Goal: Transaction & Acquisition: Obtain resource

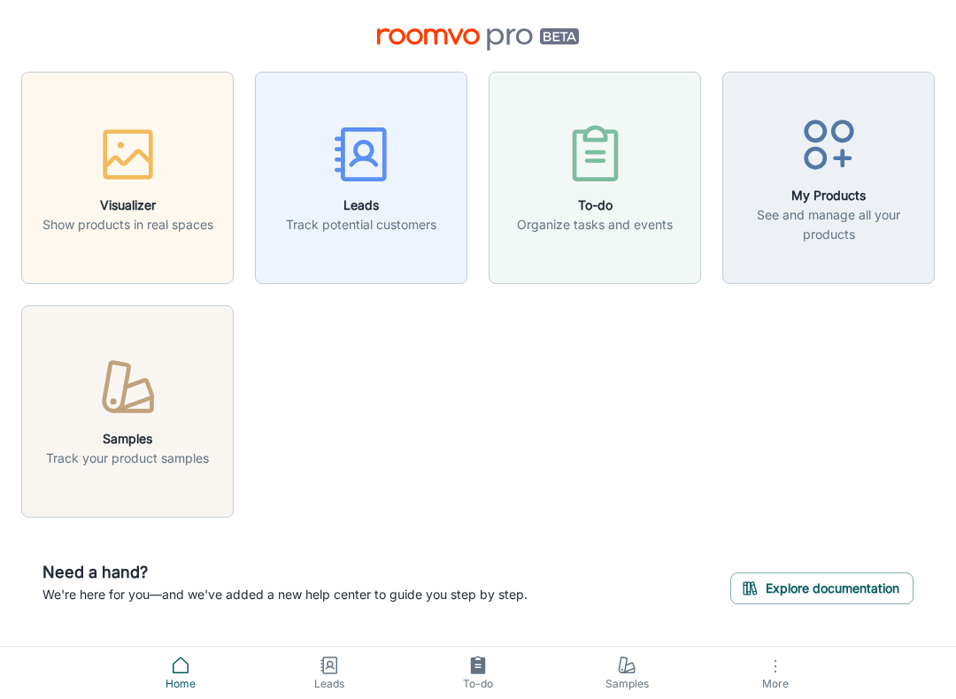
click at [126, 397] on icon "button" at bounding box center [128, 388] width 66 height 66
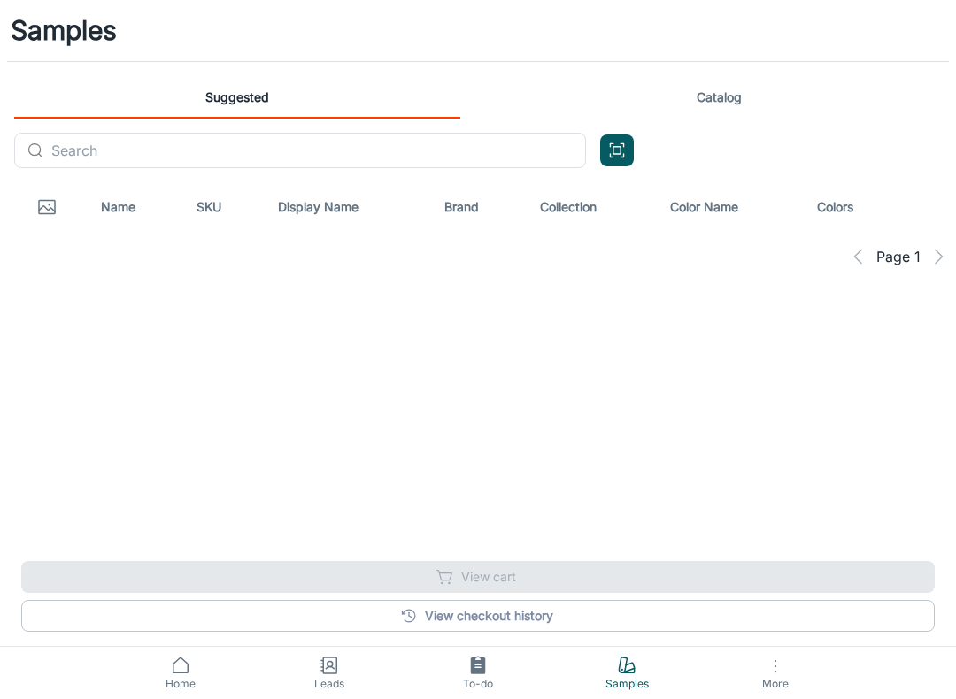
click at [626, 150] on button "Open QR code scanner" at bounding box center [617, 150] width 34 height 32
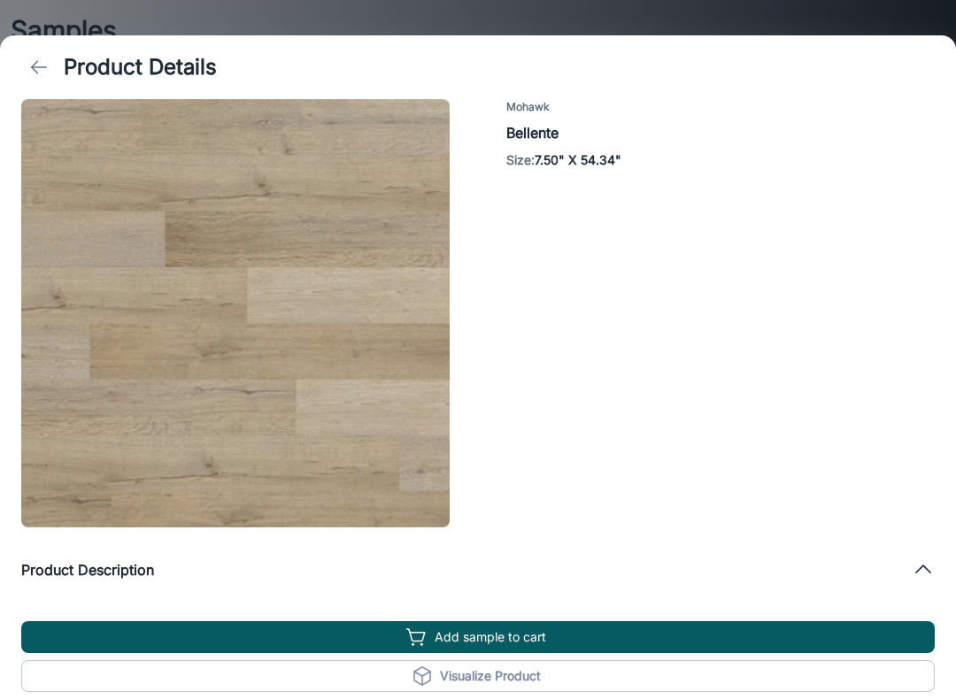
click at [42, 68] on icon "back" at bounding box center [38, 67] width 21 height 21
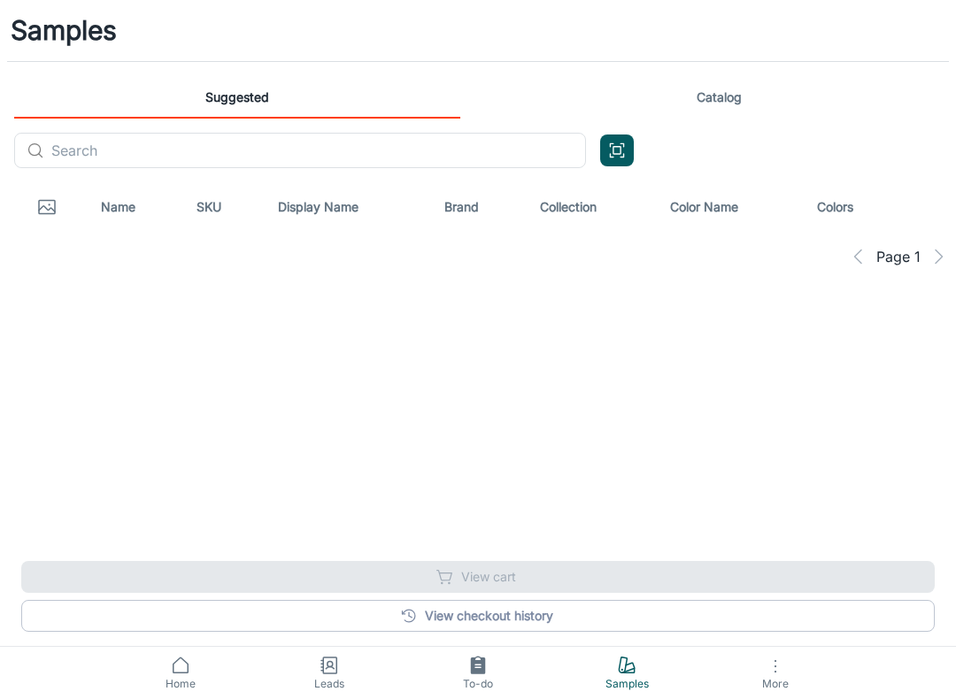
click at [620, 159] on icon "Open QR code scanner" at bounding box center [616, 150] width 19 height 21
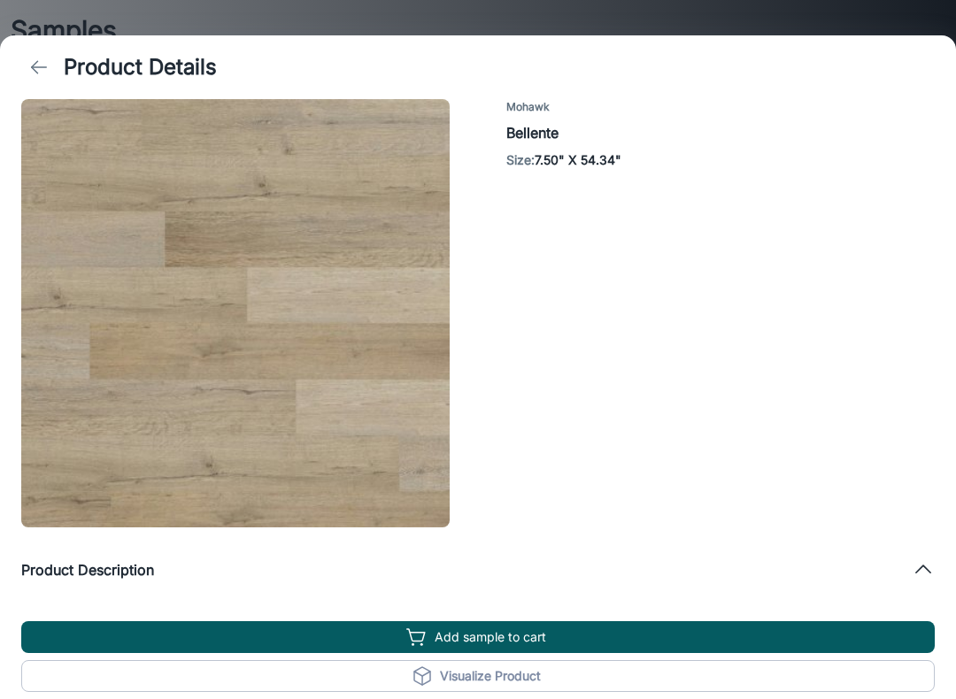
click at [496, 626] on button "Add sample to cart" at bounding box center [477, 637] width 913 height 32
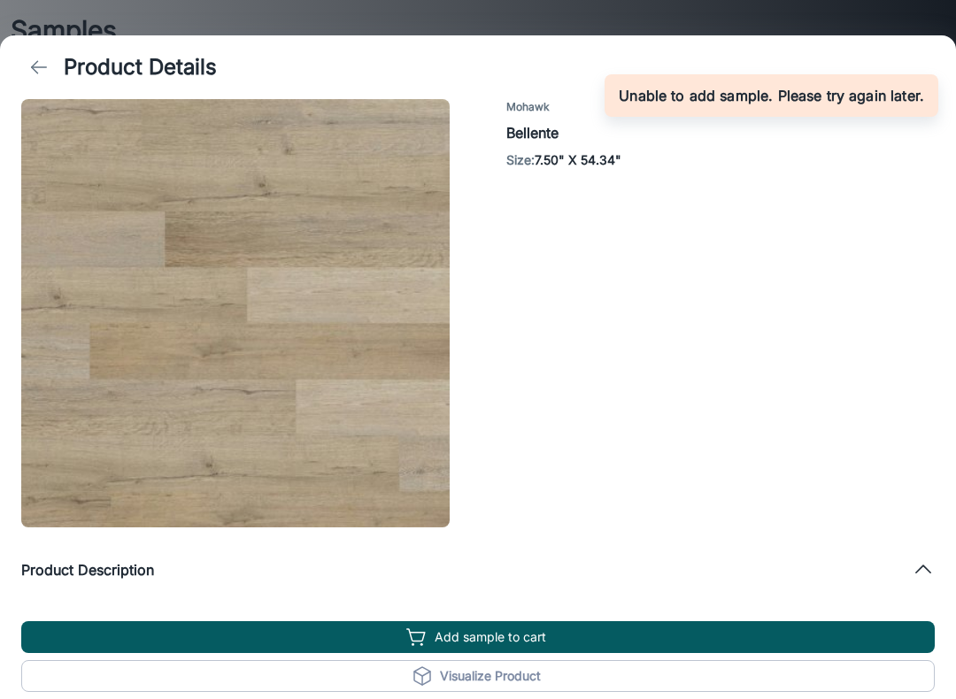
click at [810, 295] on div "Mohawk Bellente Size : 7.50" X 54.34"" at bounding box center [691, 306] width 485 height 442
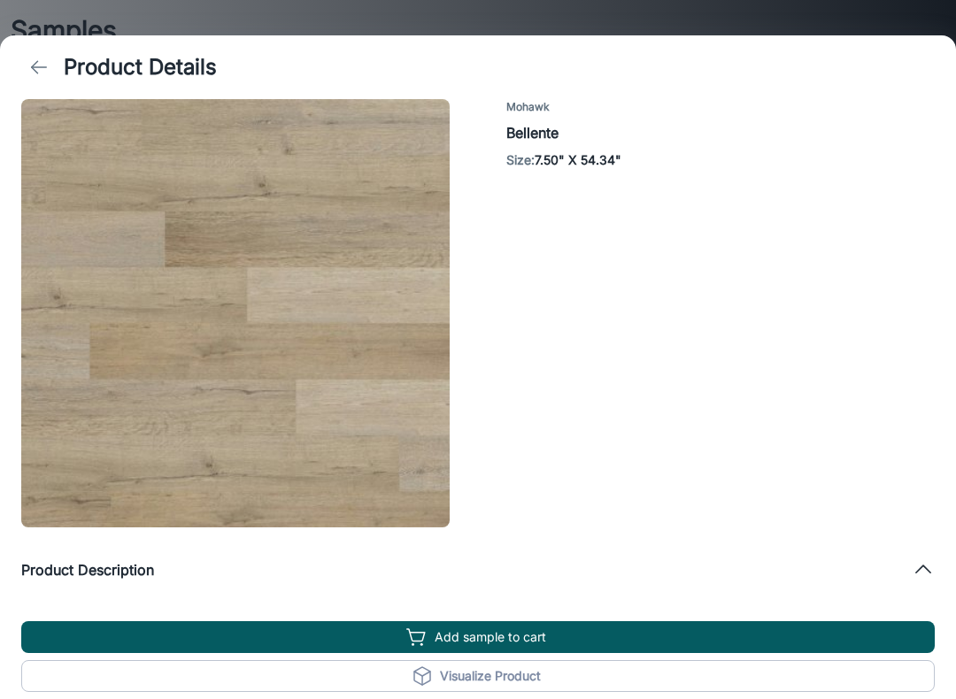
click at [37, 62] on polyline "back" at bounding box center [35, 67] width 6 height 12
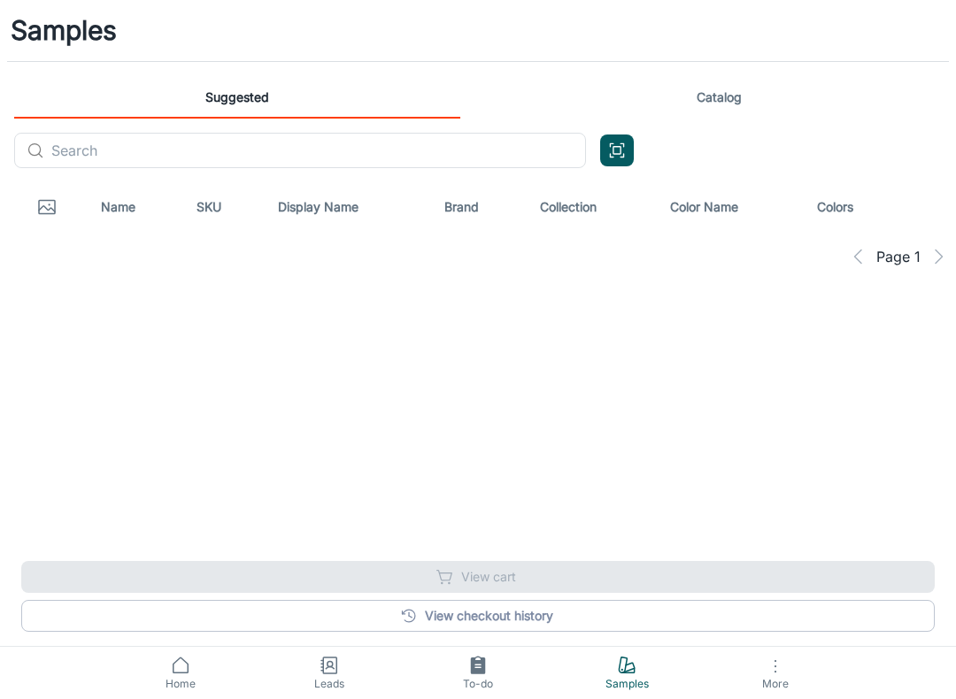
click at [619, 155] on icon "Open QR code scanner" at bounding box center [616, 150] width 19 height 21
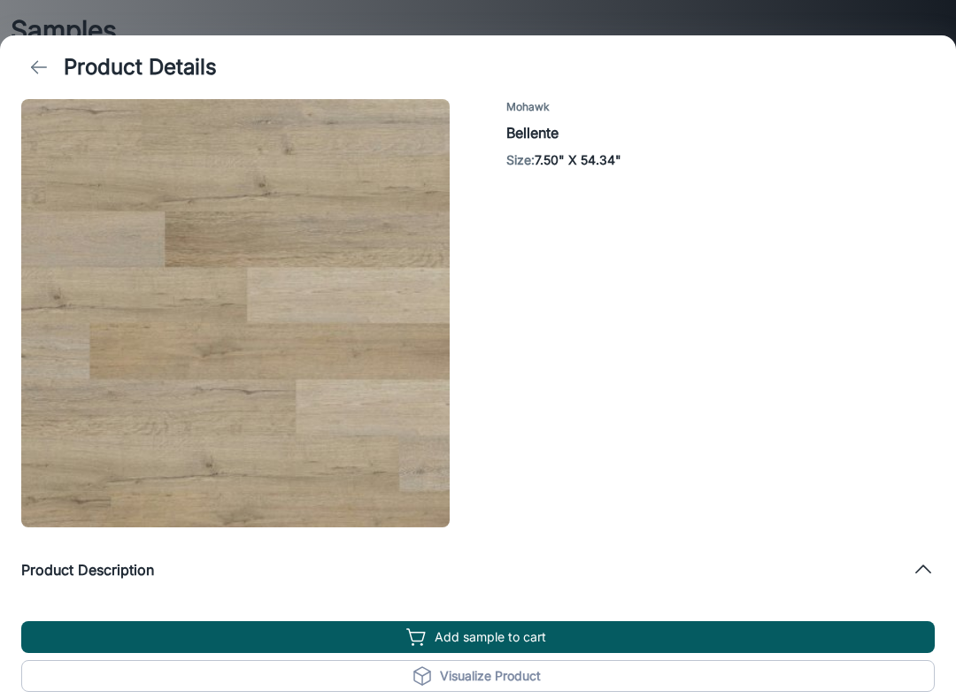
click at [503, 648] on button "Add sample to cart" at bounding box center [477, 637] width 913 height 32
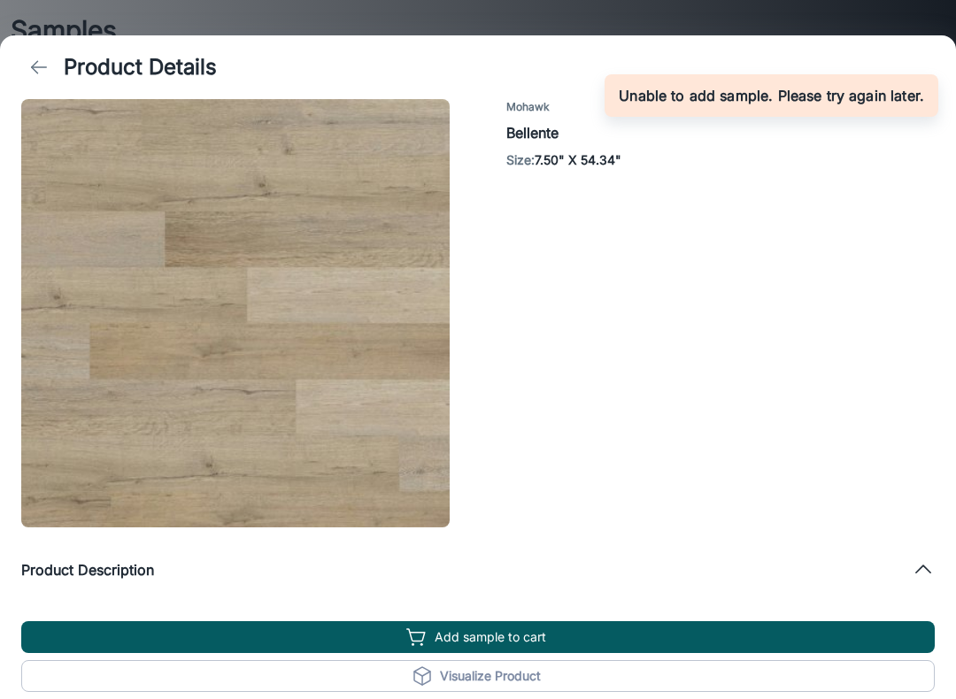
click at [796, 93] on h6 "Unable to add sample. Please try again later." at bounding box center [771, 95] width 305 height 21
click at [841, 394] on div "Mohawk Bellente Size : 7.50" X 54.34"" at bounding box center [691, 306] width 485 height 442
click at [908, 576] on div "Product Description" at bounding box center [466, 569] width 890 height 21
click at [912, 561] on div "Product Description" at bounding box center [477, 548] width 913 height 42
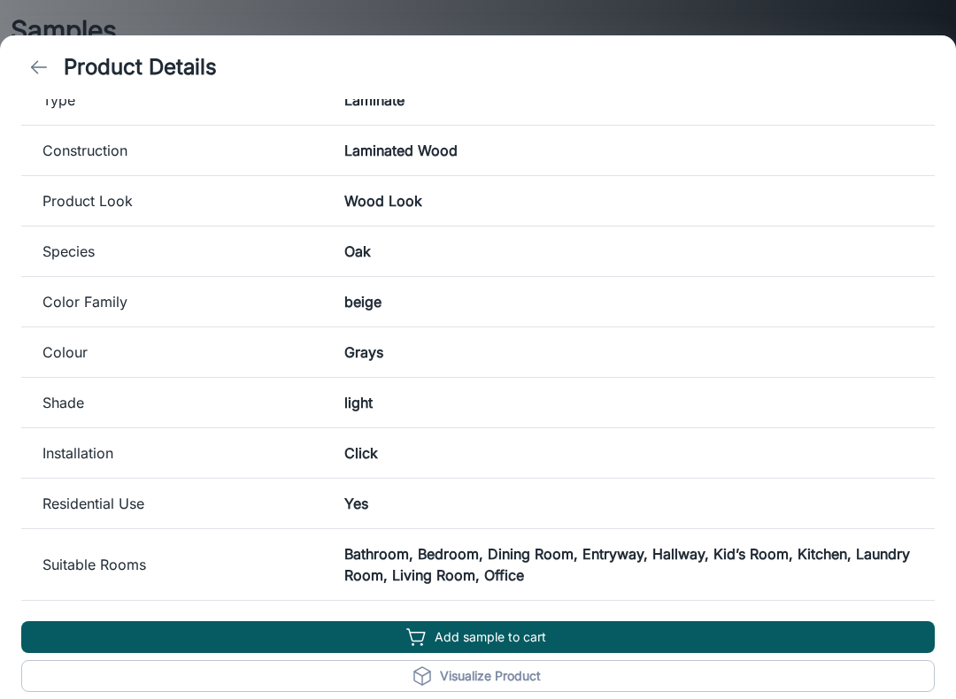
scroll to position [681, 0]
click at [505, 641] on button "Add sample to cart" at bounding box center [477, 637] width 913 height 32
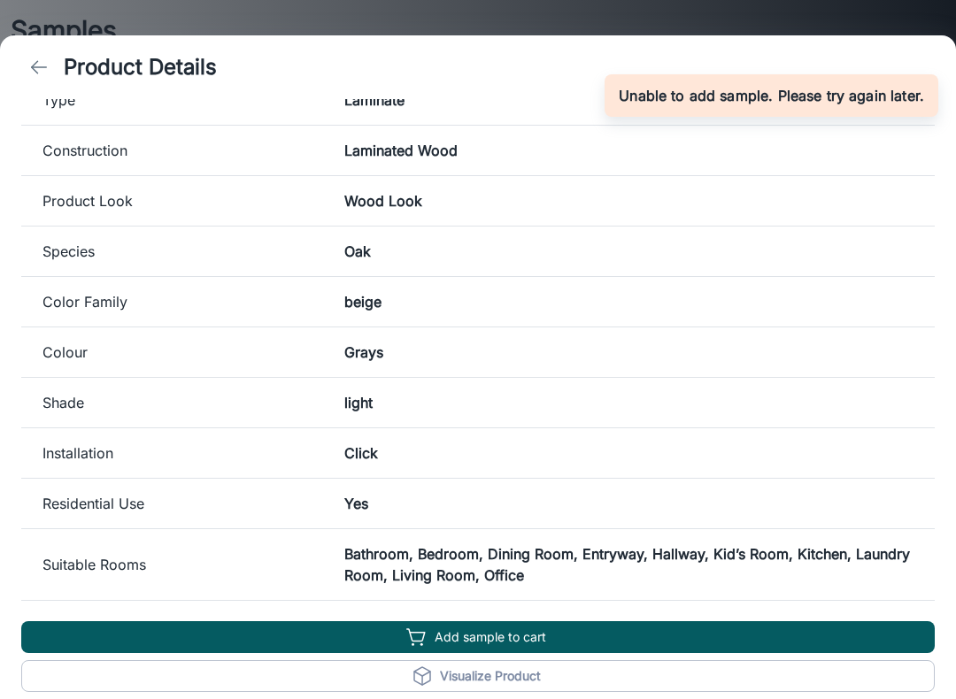
click at [837, 85] on h6 "Unable to add sample. Please try again later." at bounding box center [771, 95] width 305 height 21
click at [346, 97] on div "Product Details" at bounding box center [478, 67] width 956 height 64
click at [42, 68] on icon "back" at bounding box center [38, 67] width 21 height 21
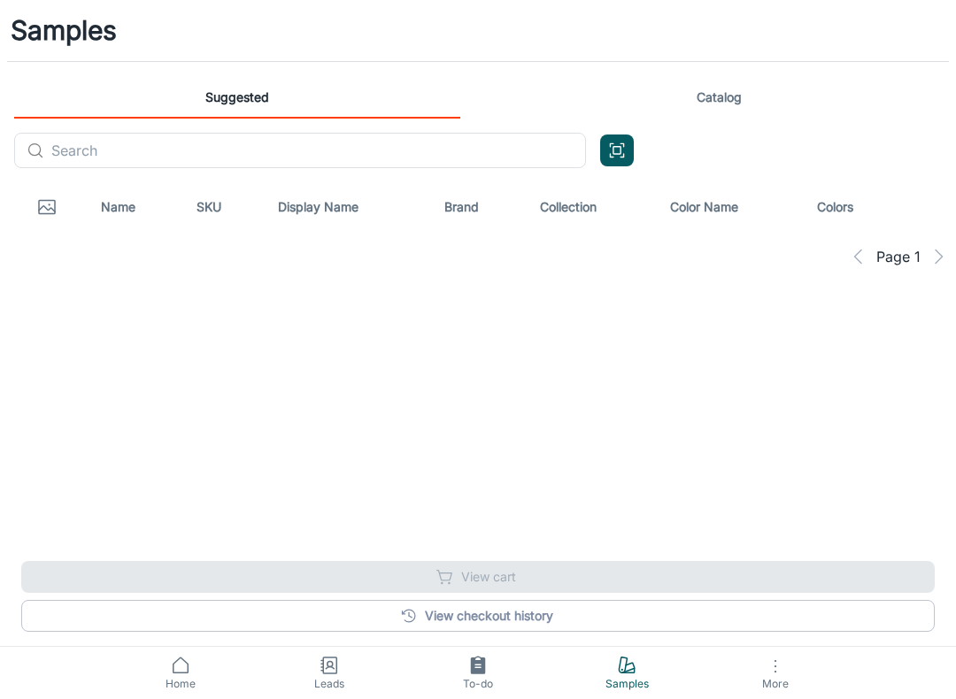
click at [241, 109] on link "Suggested" at bounding box center [237, 97] width 446 height 42
click at [729, 98] on link "Catalog" at bounding box center [719, 97] width 446 height 42
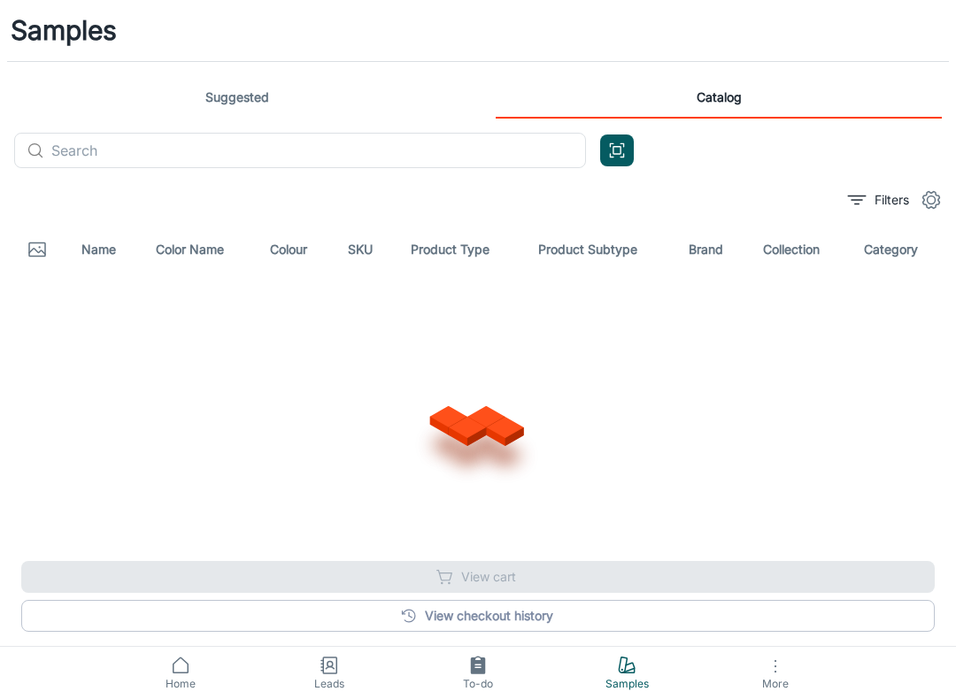
click at [229, 98] on link "Suggested" at bounding box center [237, 97] width 446 height 42
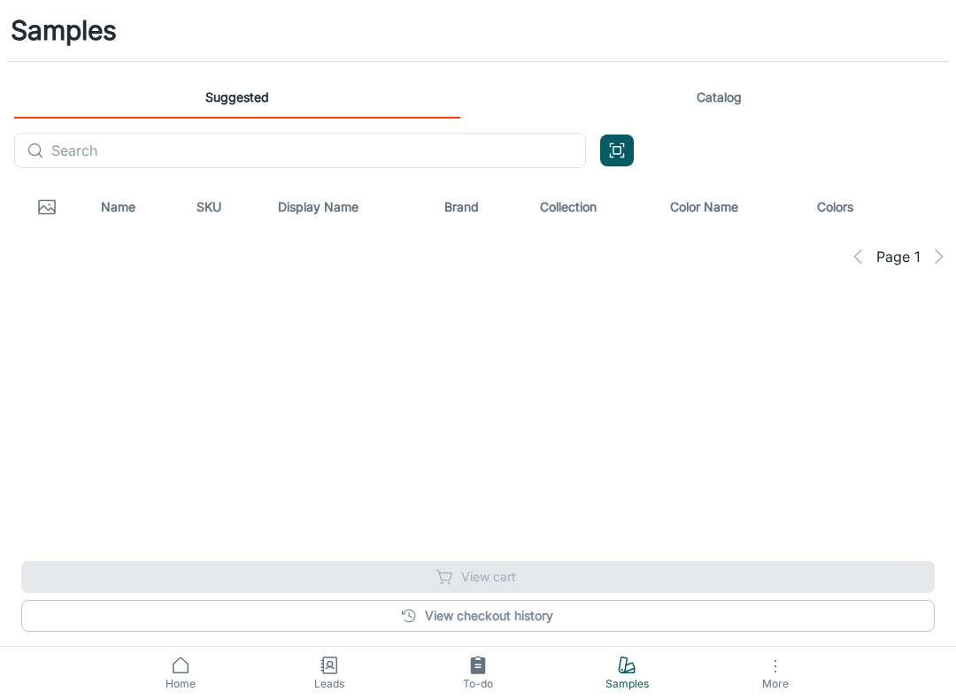
click at [506, 616] on link "View checkout history" at bounding box center [477, 616] width 913 height 32
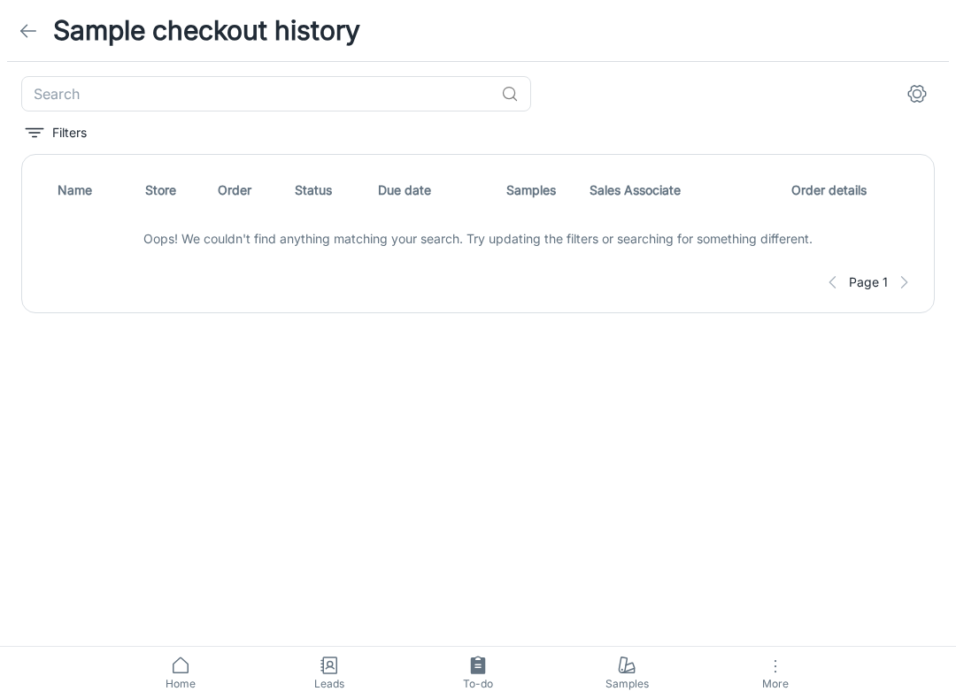
click at [915, 107] on button "columns" at bounding box center [916, 93] width 35 height 35
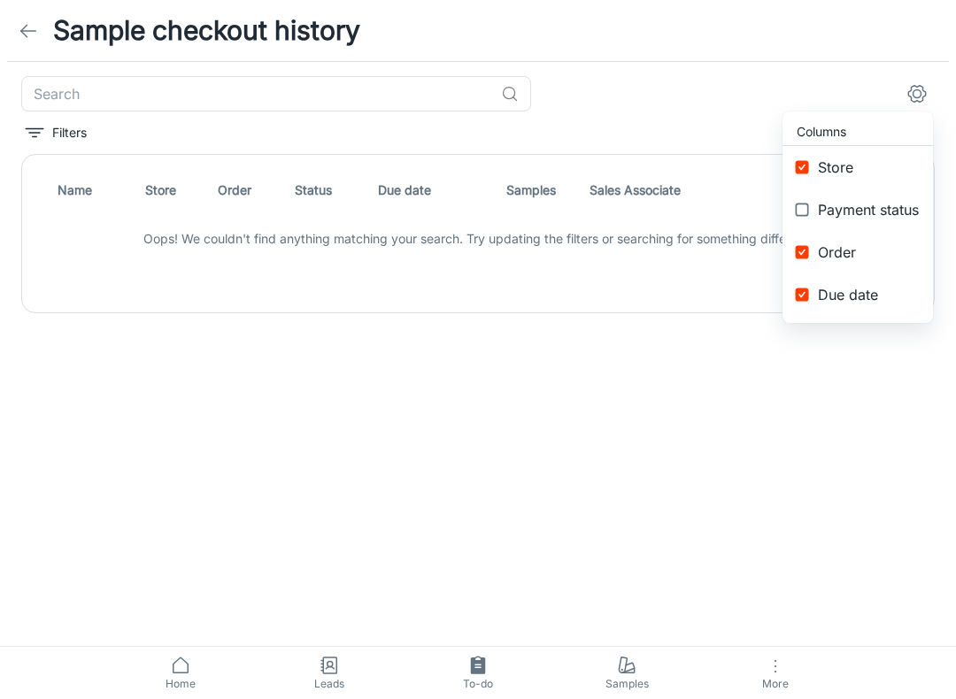
click at [923, 88] on div at bounding box center [478, 349] width 956 height 699
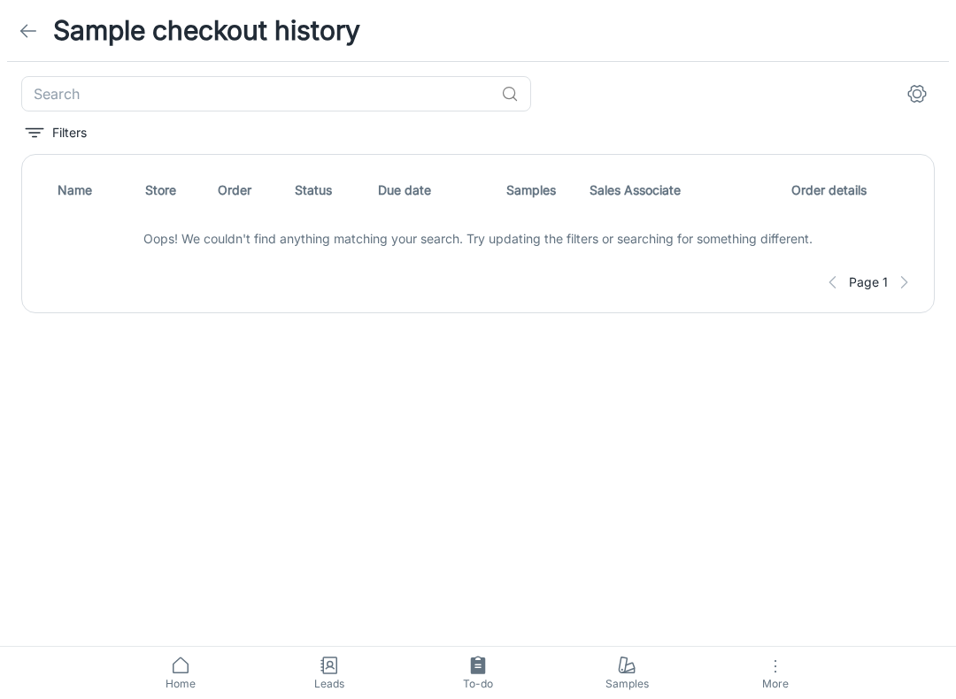
click at [40, 30] on link at bounding box center [28, 30] width 35 height 35
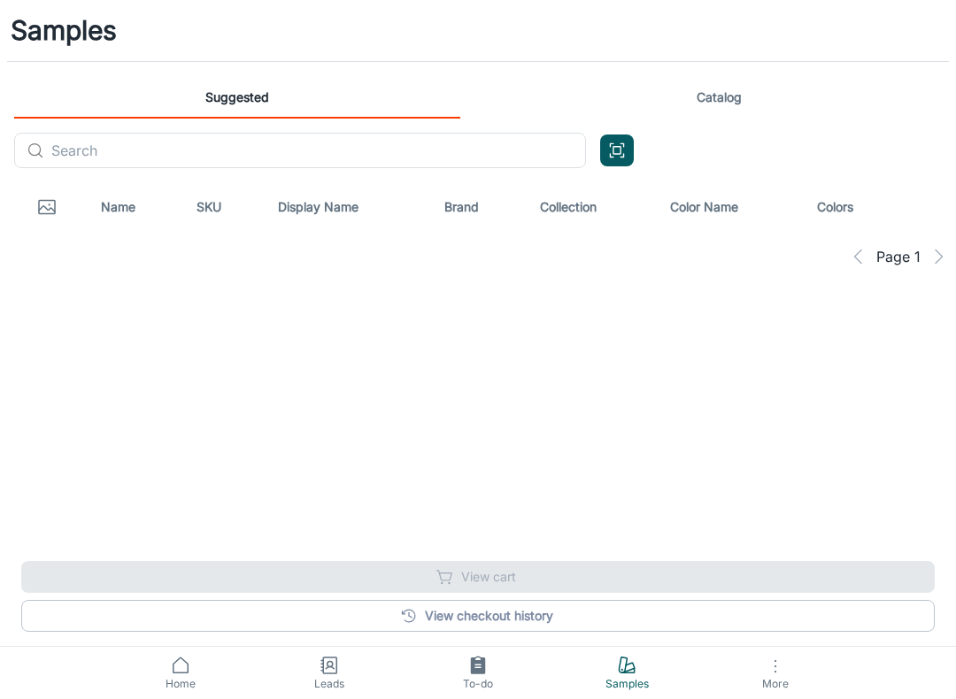
click at [507, 576] on div "View checkout history View cart" at bounding box center [477, 596] width 913 height 71
click at [497, 596] on div "View checkout history View cart" at bounding box center [477, 596] width 913 height 71
click at [515, 581] on div "View checkout history View cart" at bounding box center [477, 596] width 913 height 71
click at [604, 138] on button "Open QR code scanner" at bounding box center [617, 150] width 34 height 32
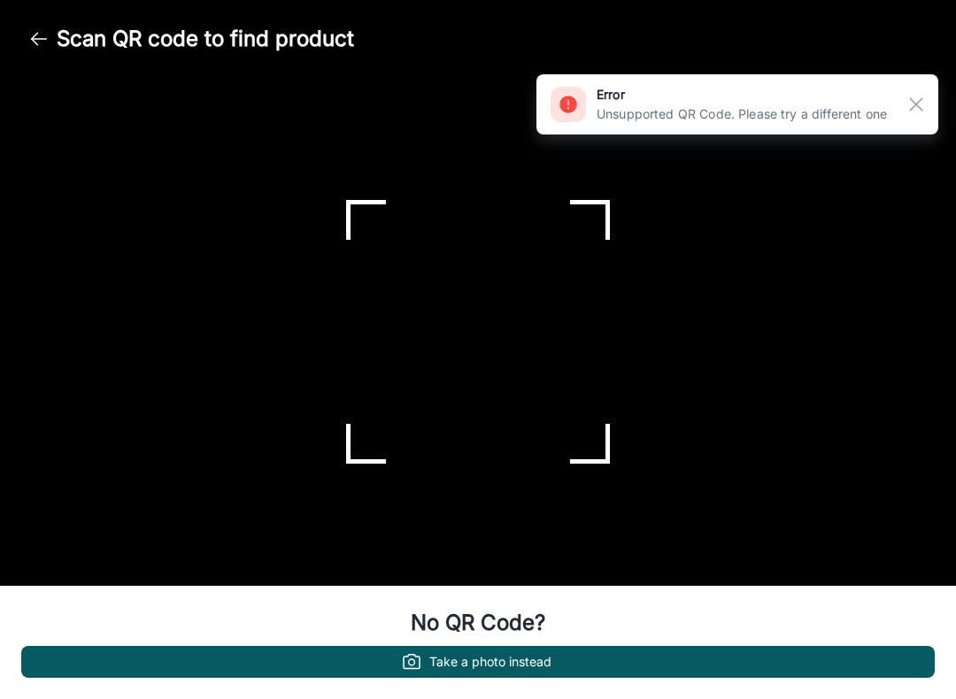
click at [904, 103] on button "button" at bounding box center [916, 104] width 30 height 30
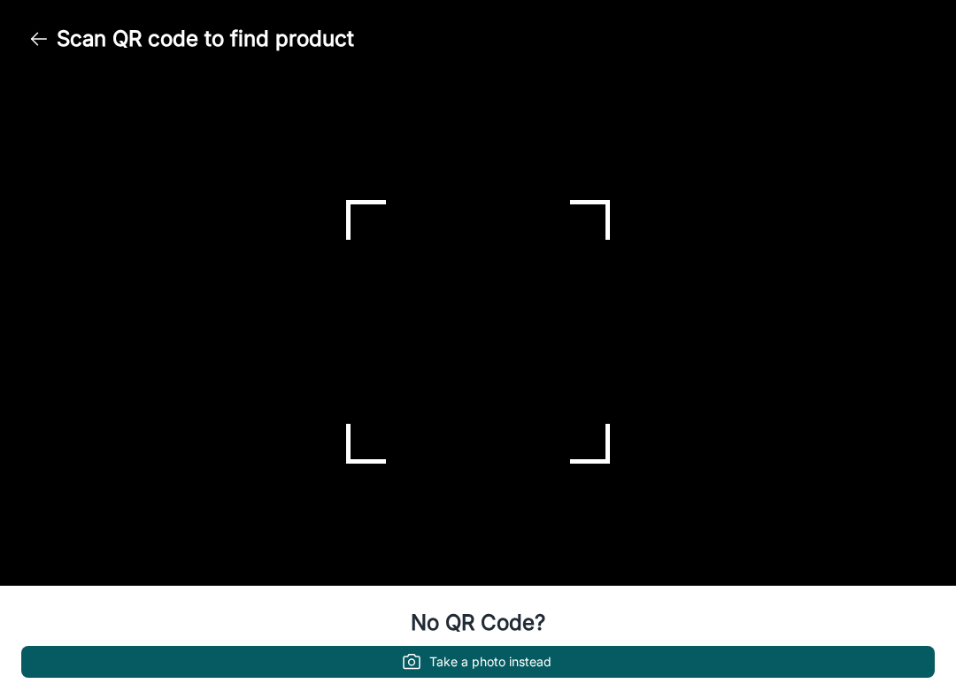
click at [52, 35] on button "button" at bounding box center [38, 38] width 35 height 35
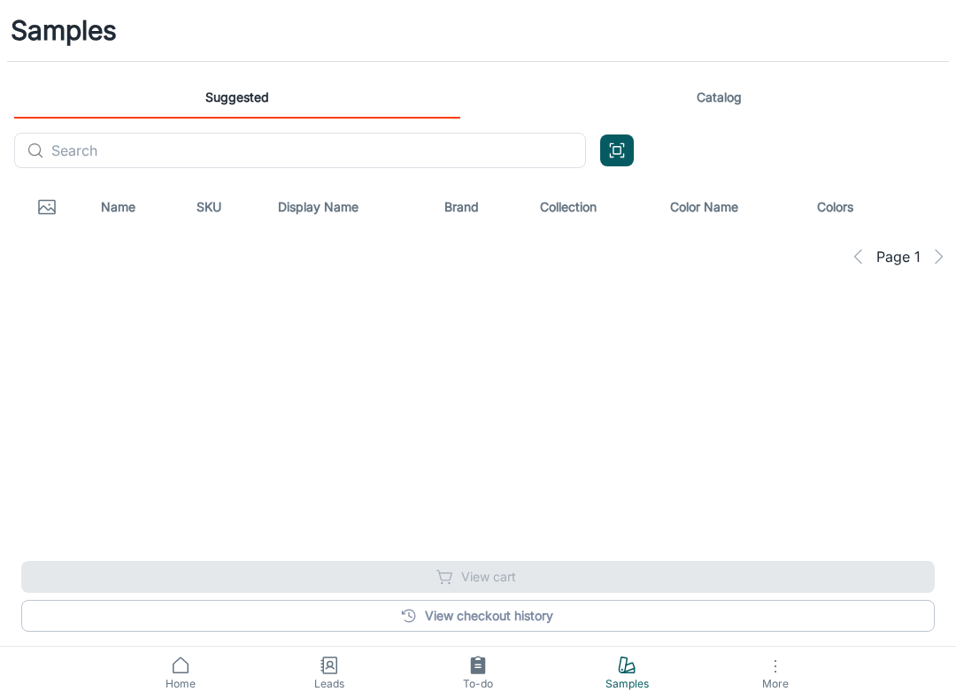
click at [611, 682] on span "Samples" at bounding box center [626, 684] width 127 height 16
